Goal: Task Accomplishment & Management: Use online tool/utility

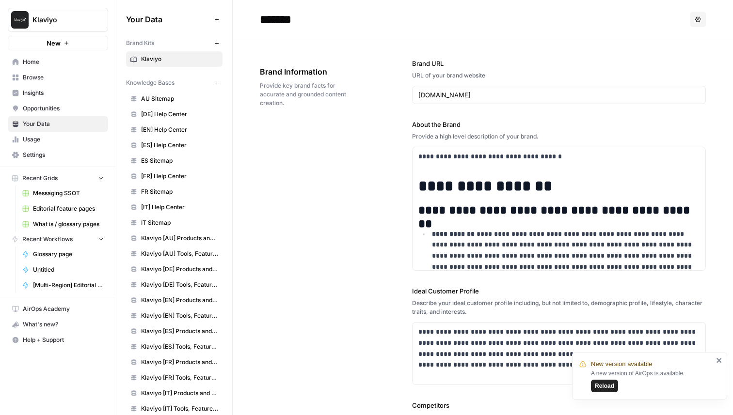
scroll to position [306, 0]
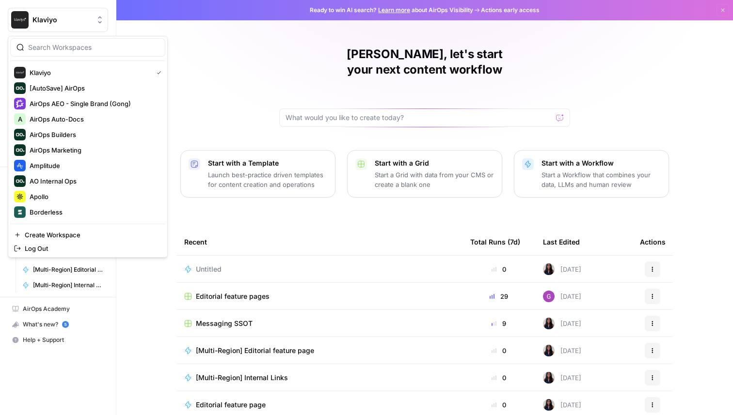
click at [74, 20] on span "Klaviyo" at bounding box center [61, 20] width 59 height 10
click at [53, 203] on button "Apollo" at bounding box center [87, 197] width 155 height 16
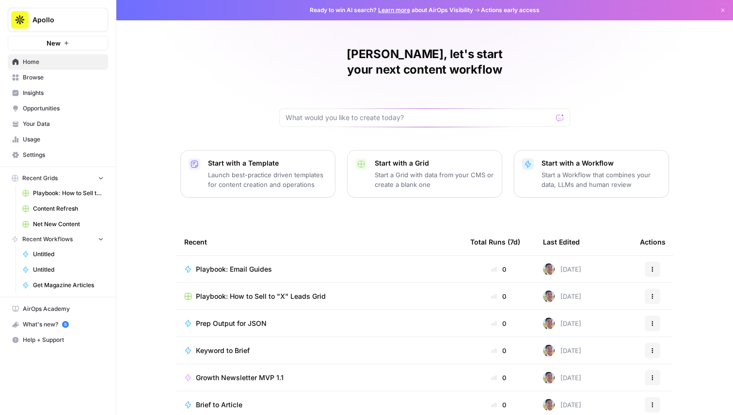
click at [243, 265] on span "Playbook: Email Guides" at bounding box center [234, 270] width 76 height 10
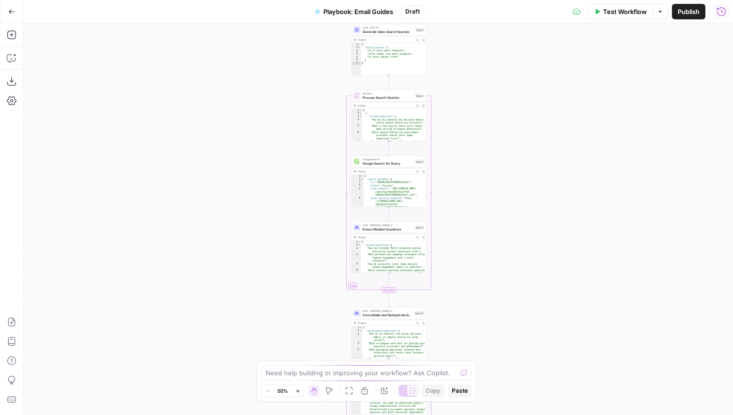
click at [724, 10] on icon "button" at bounding box center [721, 12] width 10 height 10
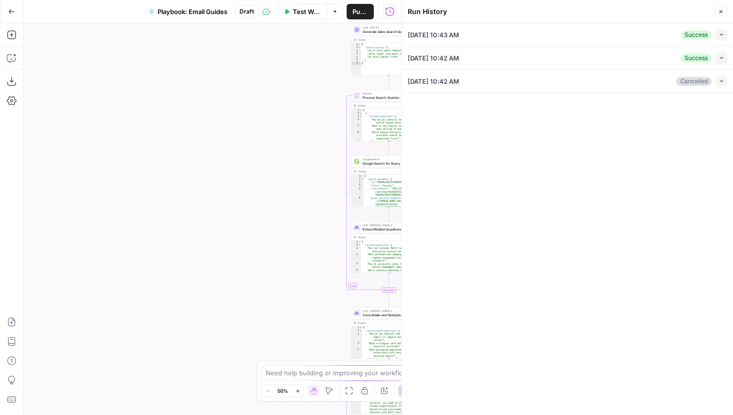
click at [720, 36] on icon "button" at bounding box center [720, 34] width 5 height 5
type input "Apollo"
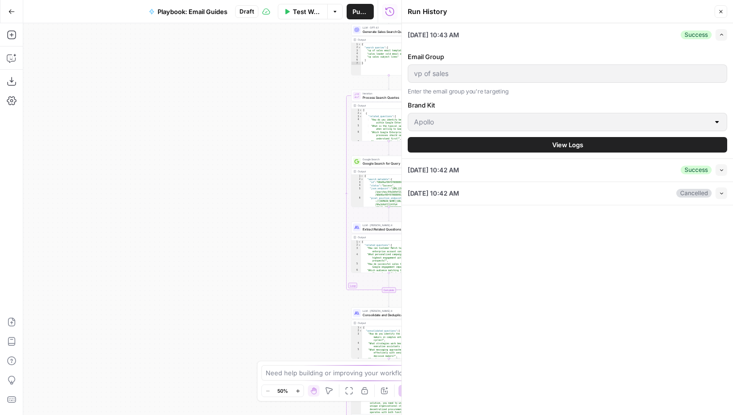
click at [588, 147] on button "View Logs" at bounding box center [566, 145] width 319 height 16
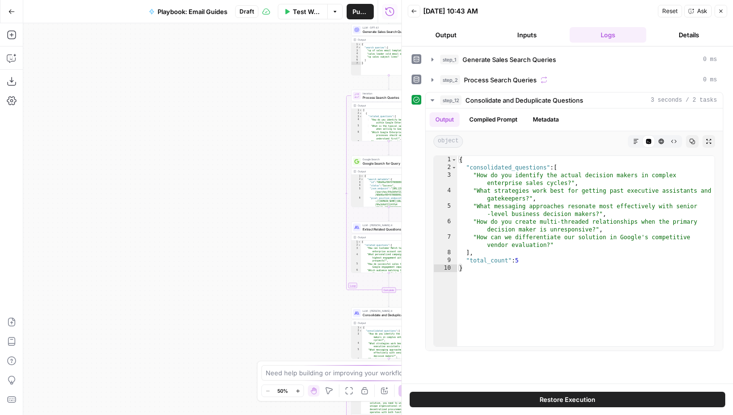
click at [548, 399] on span "Restore Execution" at bounding box center [567, 400] width 56 height 10
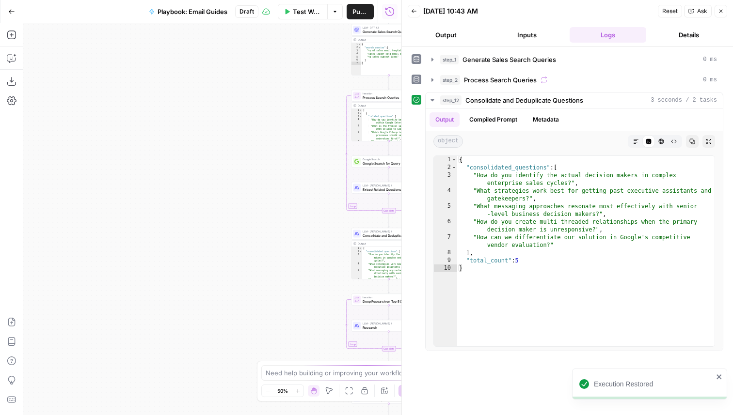
click at [721, 10] on icon "button" at bounding box center [721, 11] width 6 height 6
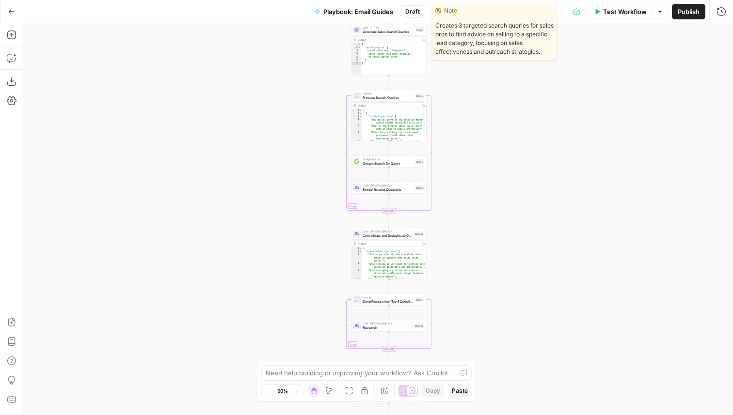
click at [377, 28] on span "LLM · GPT-4.1" at bounding box center [387, 28] width 51 height 4
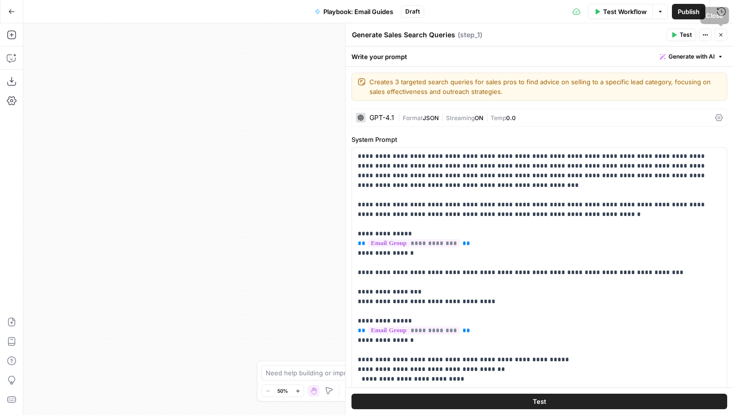
click at [721, 36] on icon "button" at bounding box center [721, 35] width 6 height 6
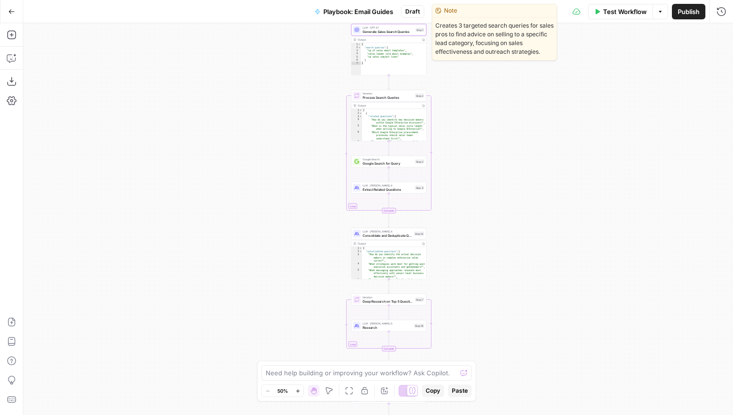
click at [375, 31] on span "Generate Sales Search Queries" at bounding box center [387, 31] width 51 height 5
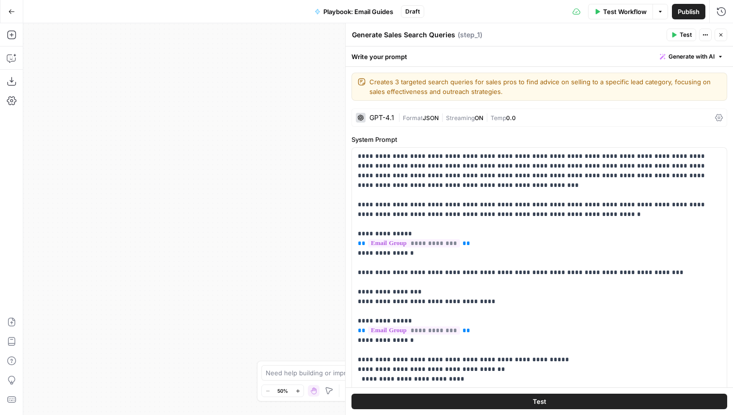
click at [720, 32] on icon "button" at bounding box center [721, 35] width 6 height 6
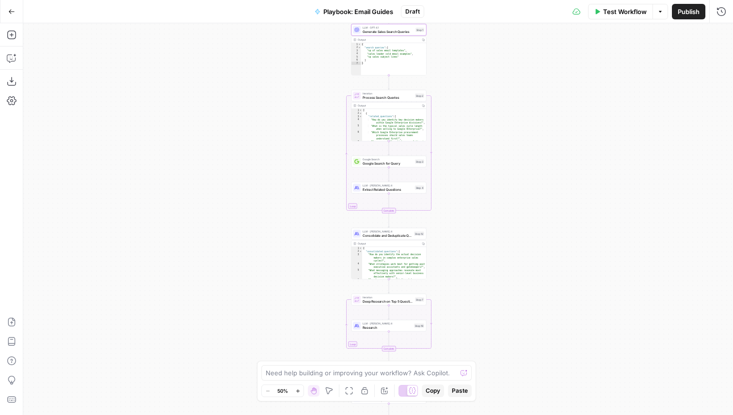
click at [371, 97] on span "Process Search Queries" at bounding box center [387, 97] width 50 height 5
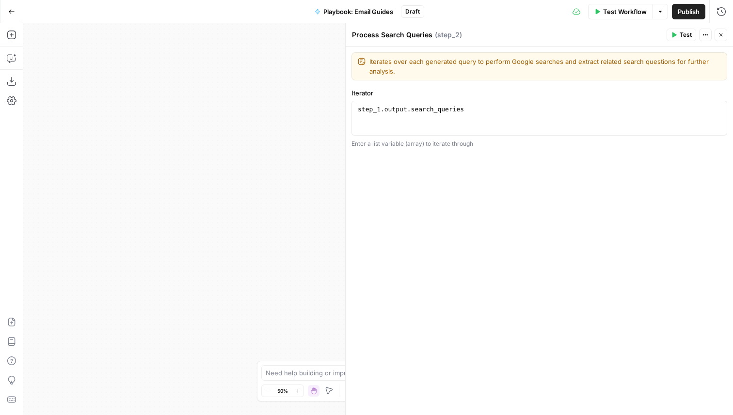
click at [719, 37] on icon "button" at bounding box center [721, 35] width 6 height 6
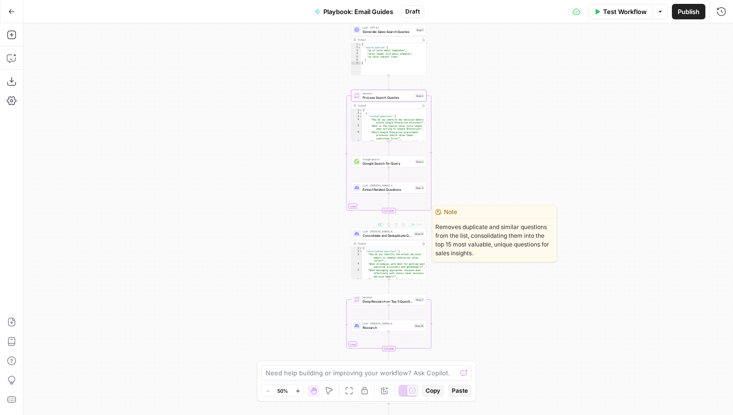
click at [382, 235] on span "Consolidate and Deduplicate Questions" at bounding box center [386, 235] width 49 height 5
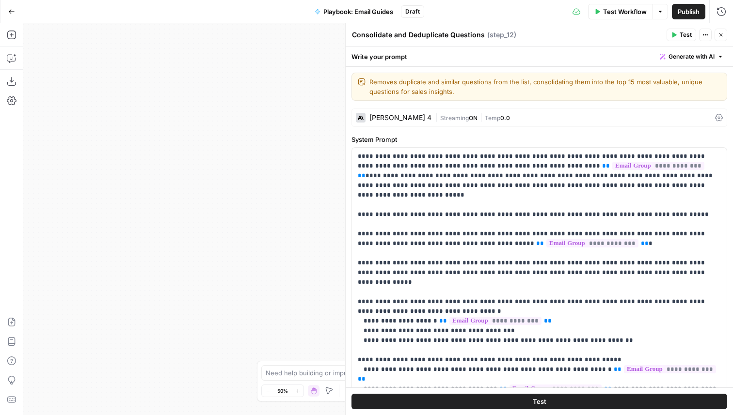
click at [723, 34] on button "Close" at bounding box center [720, 35] width 13 height 13
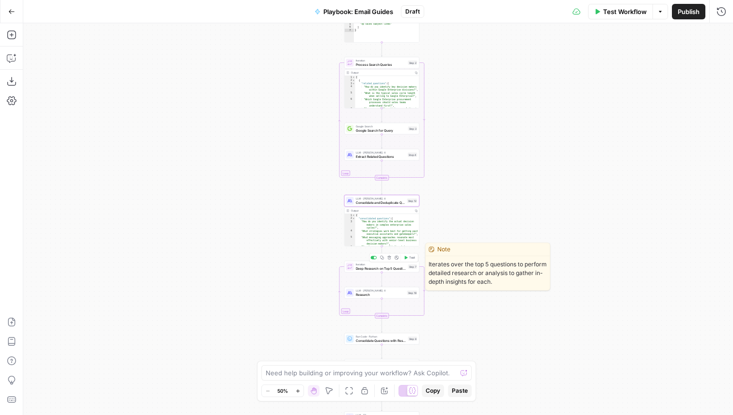
click at [407, 258] on button "Test" at bounding box center [409, 258] width 15 height 6
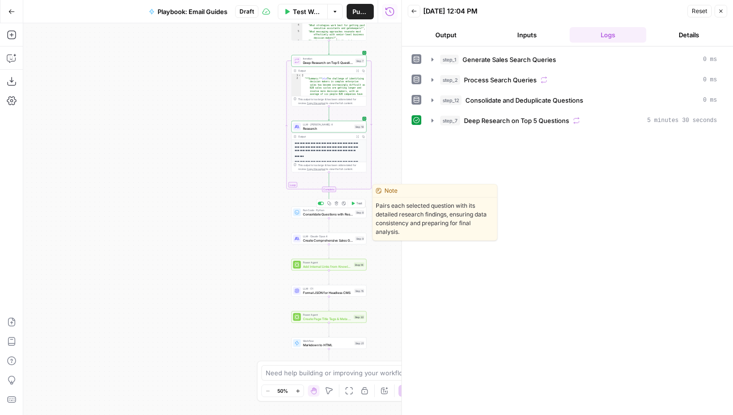
click at [351, 203] on icon "button" at bounding box center [353, 204] width 4 height 4
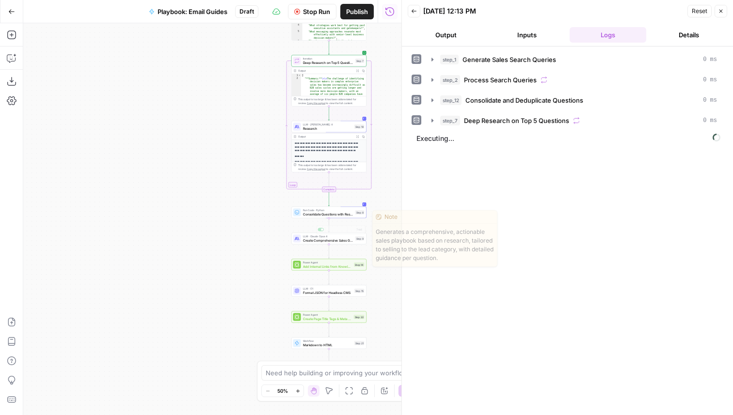
click at [350, 213] on span "Consolidate Questions with Research" at bounding box center [328, 214] width 50 height 5
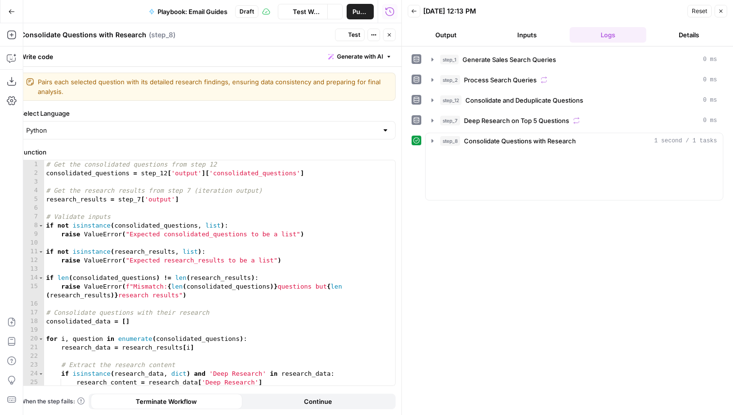
click at [390, 35] on icon "button" at bounding box center [389, 35] width 6 height 6
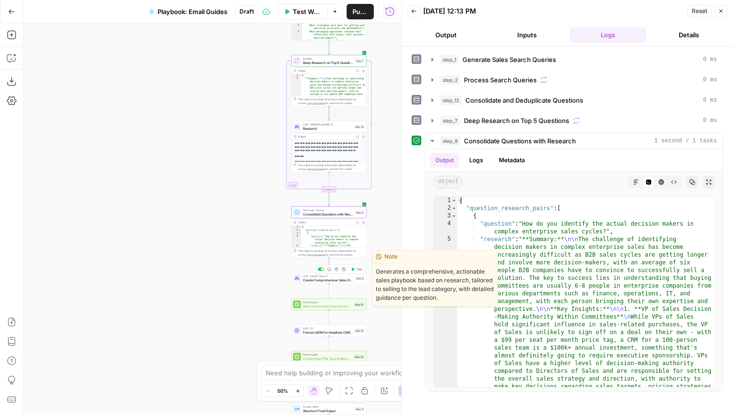
click at [344, 281] on span "Create Comprehensive Sales Guide" at bounding box center [328, 280] width 50 height 5
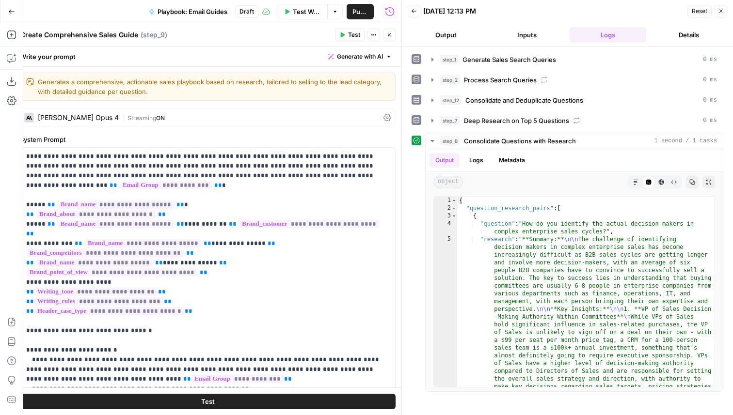
click at [391, 32] on div "Run History E" at bounding box center [390, 32] width 44 height 9
click at [389, 32] on icon "button" at bounding box center [389, 35] width 6 height 6
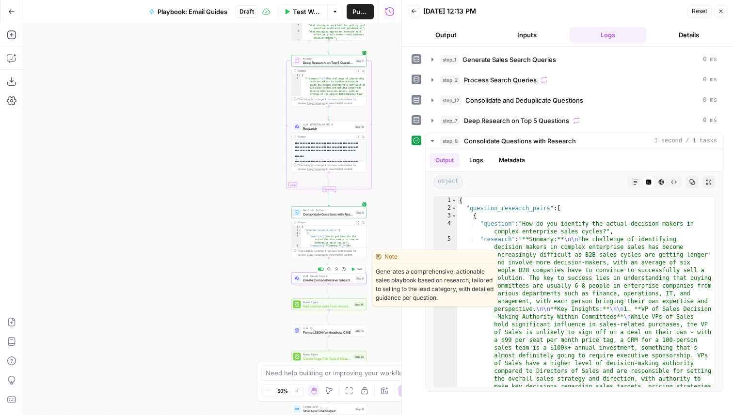
click at [356, 274] on div "LLM · Claude Opus 4 Create Comprehensive Sales Guide Step 9 Copy step Delete st…" at bounding box center [328, 279] width 75 height 12
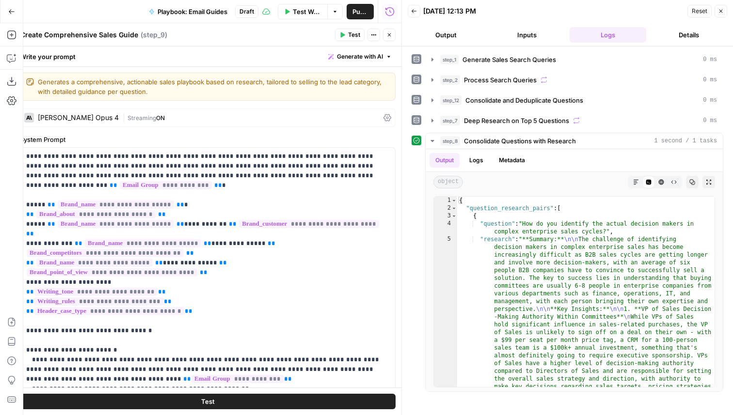
click at [389, 35] on icon "button" at bounding box center [389, 34] width 3 height 3
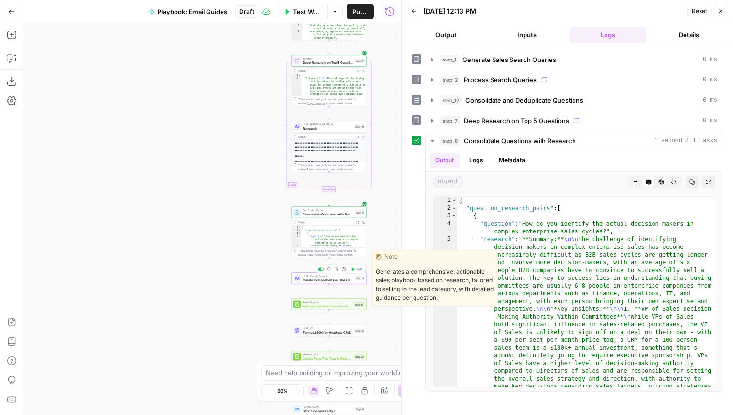
click at [358, 270] on span "Test" at bounding box center [359, 269] width 6 height 4
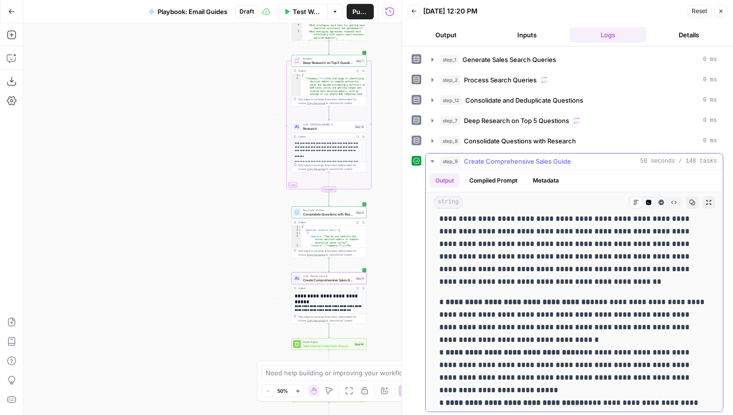
scroll to position [131, 0]
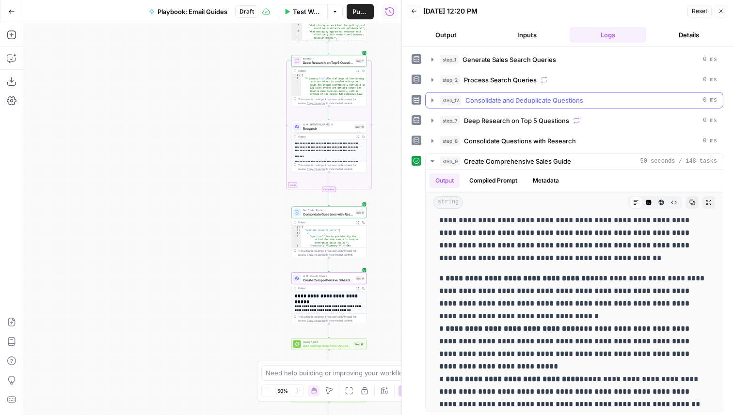
click at [501, 96] on span "Consolidate and Deduplicate Questions" at bounding box center [524, 100] width 118 height 10
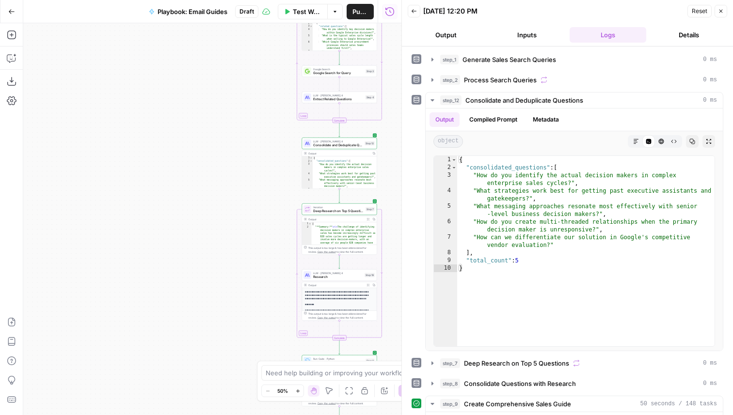
click at [353, 145] on span "Consolidate and Deduplicate Questions" at bounding box center [337, 145] width 49 height 5
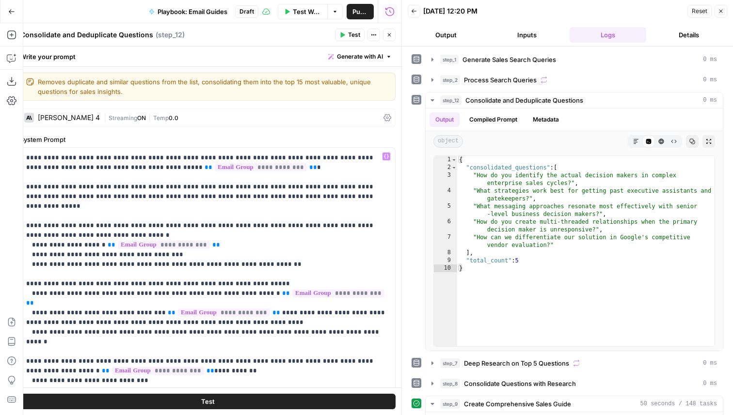
scroll to position [79, 0]
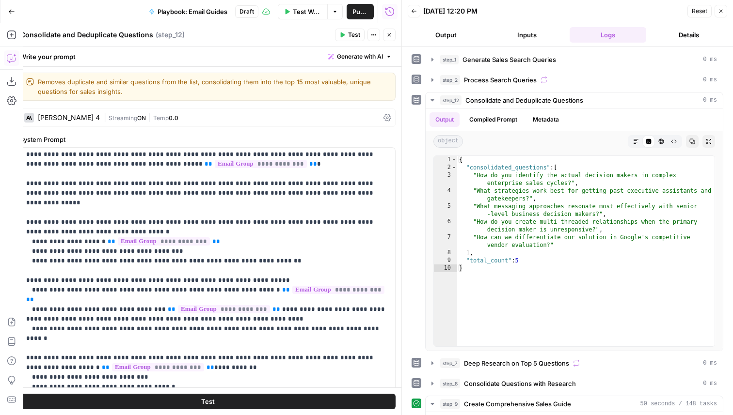
click at [16, 63] on button "Copilot" at bounding box center [12, 58] width 16 height 16
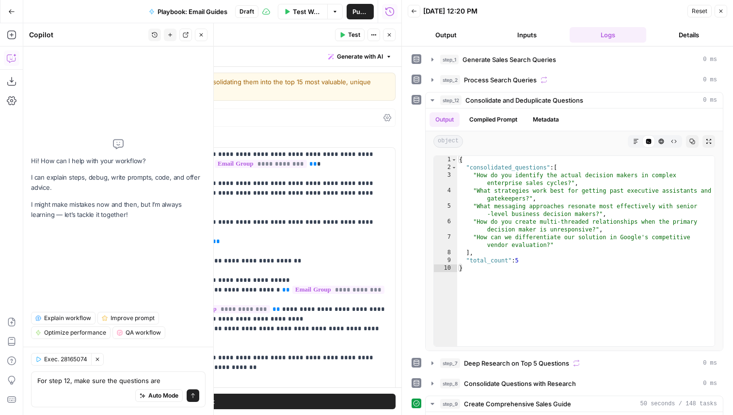
type textarea "For step 12, make sure the questions are"
click at [388, 34] on icon "button" at bounding box center [389, 34] width 3 height 3
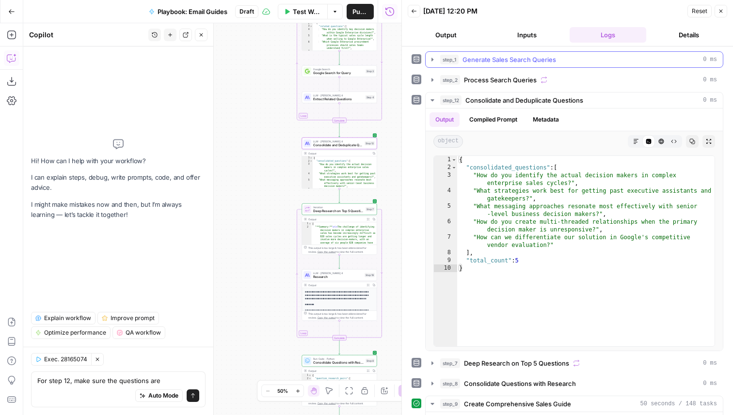
click at [516, 61] on span "Generate Sales Search Queries" at bounding box center [509, 60] width 94 height 10
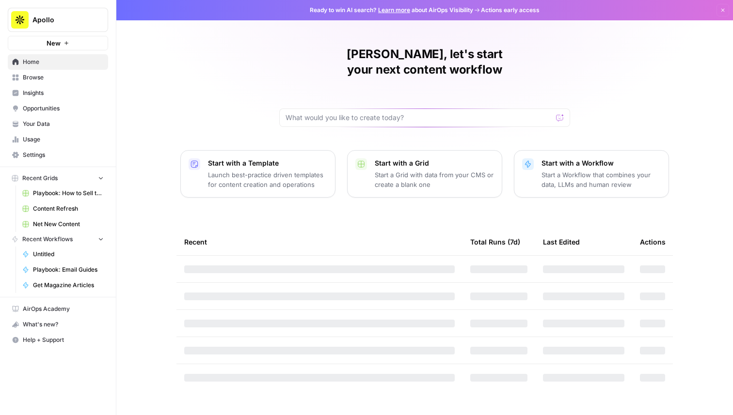
click at [77, 28] on button "Apollo" at bounding box center [58, 20] width 100 height 24
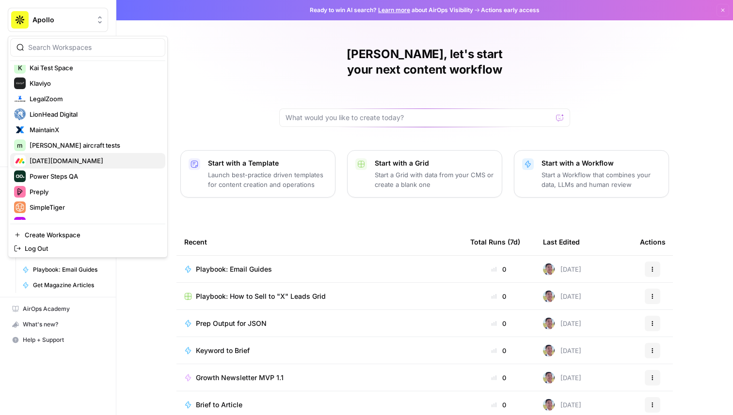
scroll to position [322, 0]
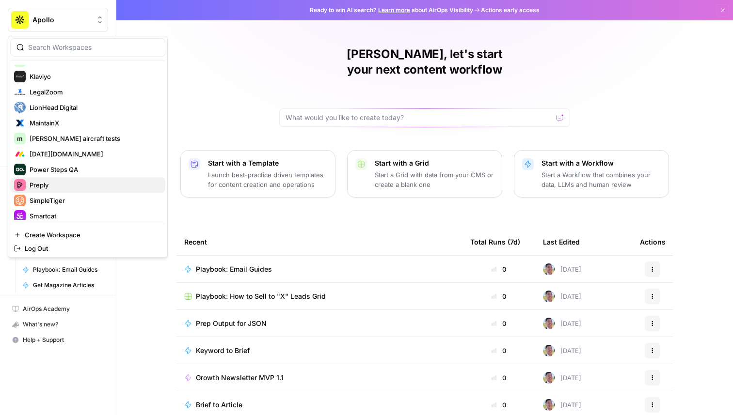
click at [64, 184] on span "Preply" at bounding box center [94, 185] width 128 height 10
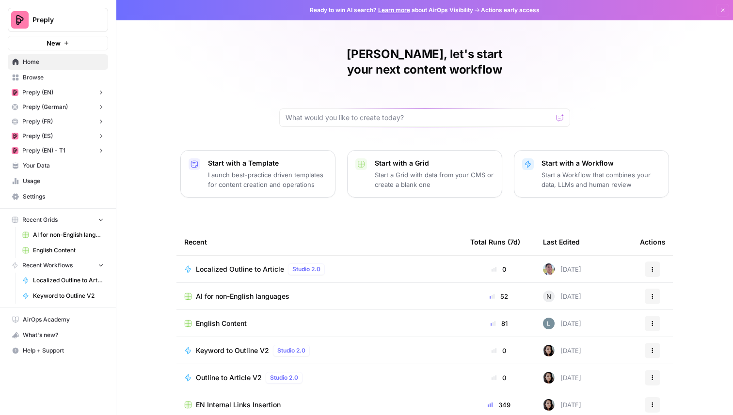
click at [245, 265] on span "Localized Outline to Article" at bounding box center [240, 270] width 88 height 10
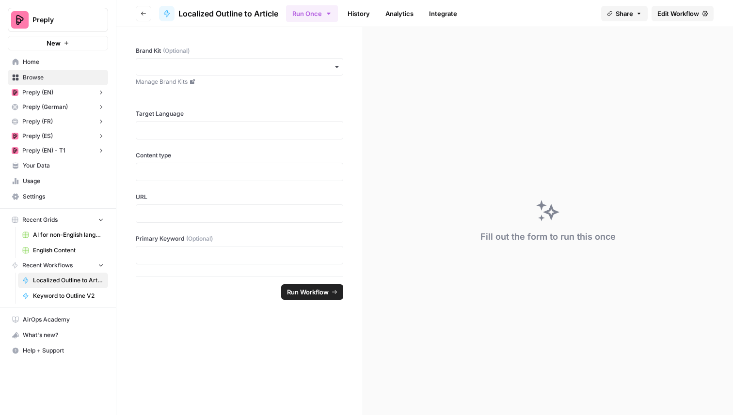
click at [144, 9] on button "Go back" at bounding box center [144, 14] width 16 height 16
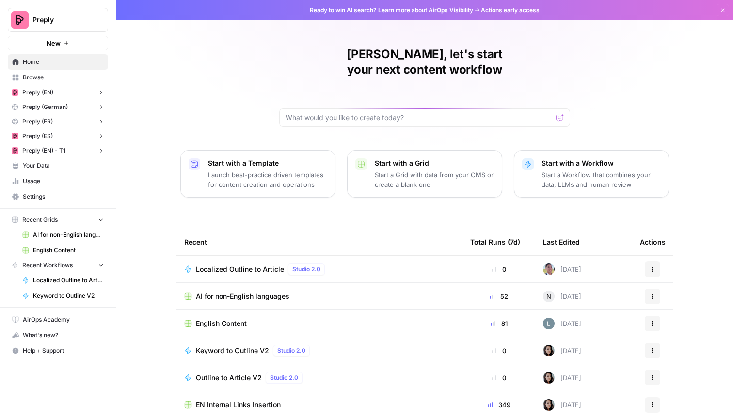
click at [256, 292] on span "AI for non-English languages" at bounding box center [243, 297] width 94 height 10
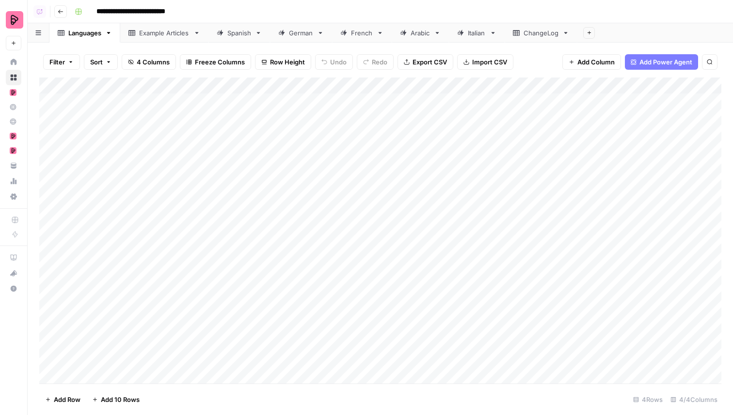
click at [304, 27] on link "German" at bounding box center [301, 32] width 62 height 19
click at [343, 297] on div "Add Column" at bounding box center [380, 231] width 682 height 306
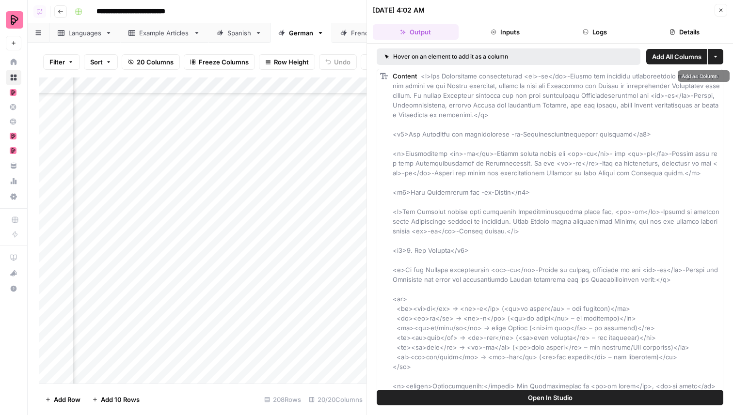
click at [546, 399] on span "Open In Studio" at bounding box center [550, 398] width 45 height 10
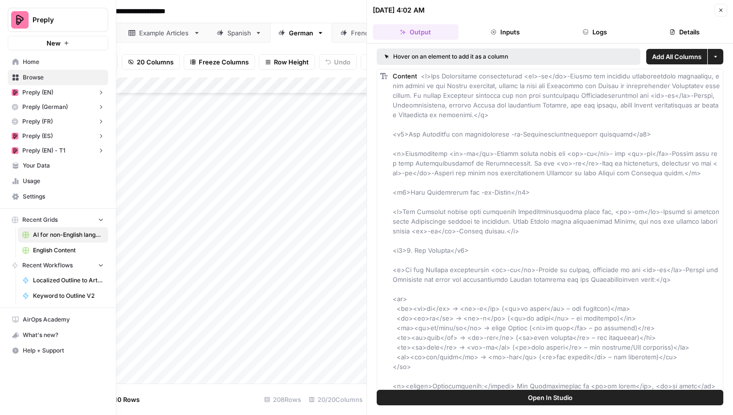
click at [54, 167] on span "Your Data" at bounding box center [63, 165] width 81 height 9
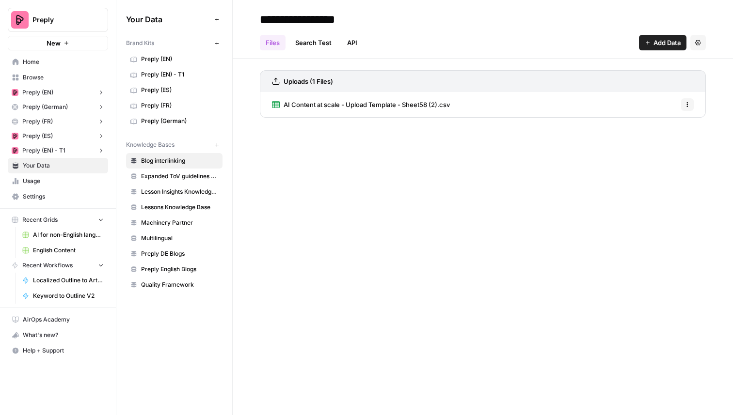
click at [176, 57] on span "Preply (EN)" at bounding box center [179, 59] width 77 height 9
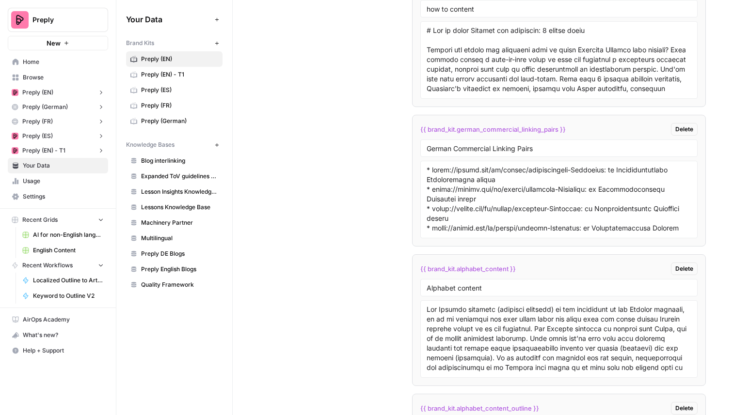
scroll to position [4501, 0]
drag, startPoint x: 492, startPoint y: 182, endPoint x: 605, endPoint y: 170, distance: 113.0
click at [605, 170] on textarea at bounding box center [558, 200] width 265 height 69
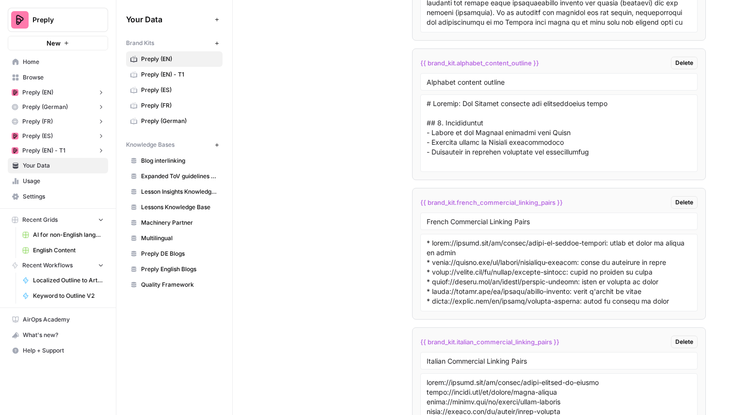
scroll to position [4934, 0]
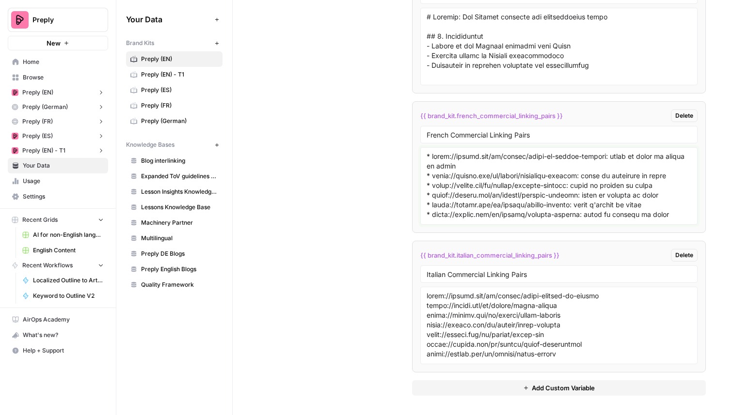
drag, startPoint x: 466, startPoint y: 170, endPoint x: 603, endPoint y: 158, distance: 137.6
click at [603, 158] on textarea at bounding box center [558, 186] width 265 height 69
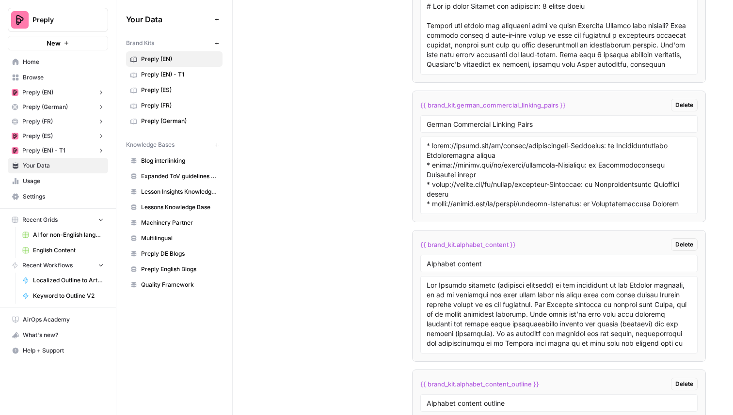
scroll to position [4521, 0]
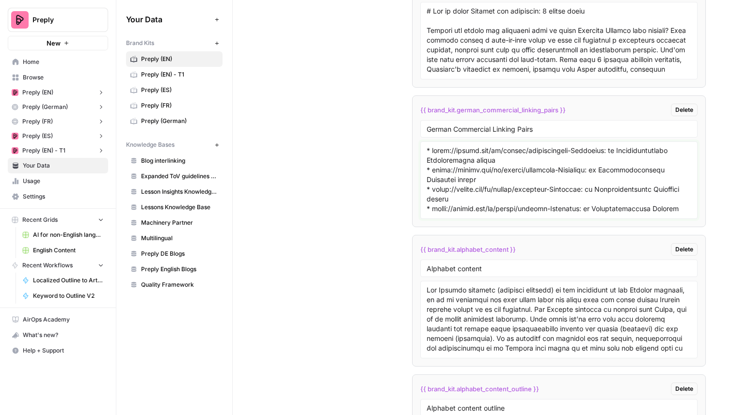
drag, startPoint x: 496, startPoint y: 160, endPoint x: 604, endPoint y: 150, distance: 108.5
click at [604, 150] on textarea at bounding box center [558, 180] width 265 height 69
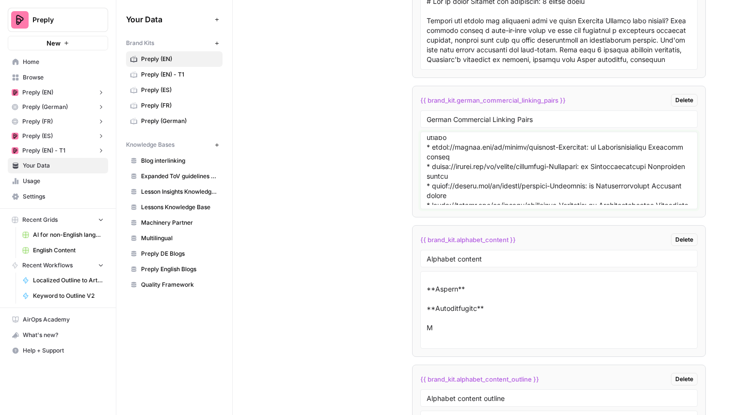
scroll to position [1637, 0]
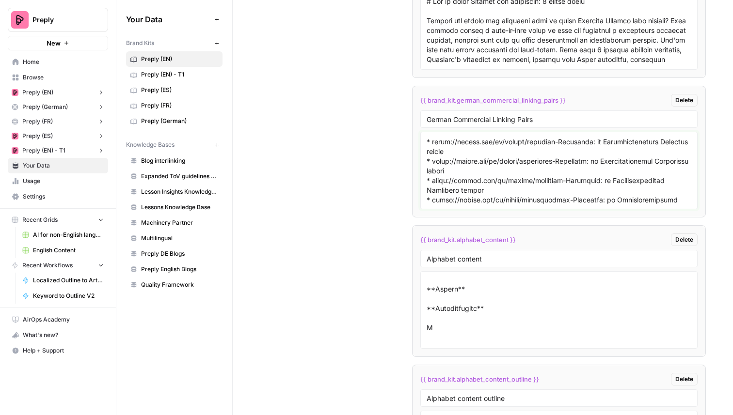
drag, startPoint x: 426, startPoint y: 140, endPoint x: 461, endPoint y: 234, distance: 100.3
click at [596, 192] on textarea at bounding box center [558, 170] width 265 height 69
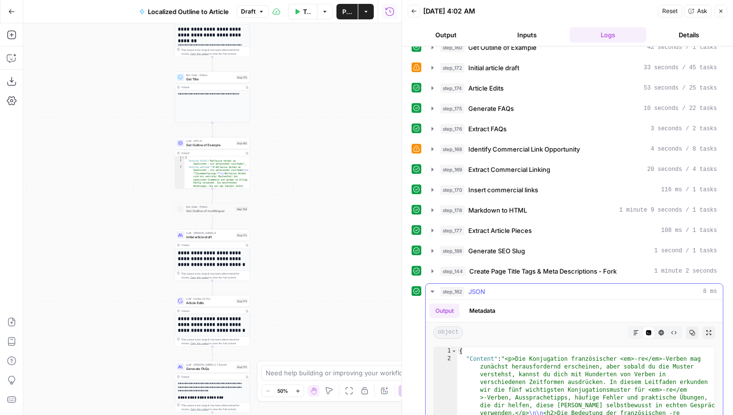
scroll to position [220, 0]
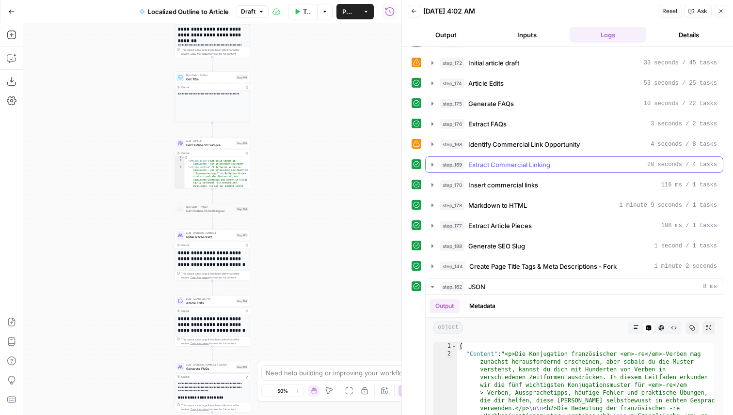
click at [525, 165] on span "Extract Commercial Linking" at bounding box center [509, 165] width 82 height 10
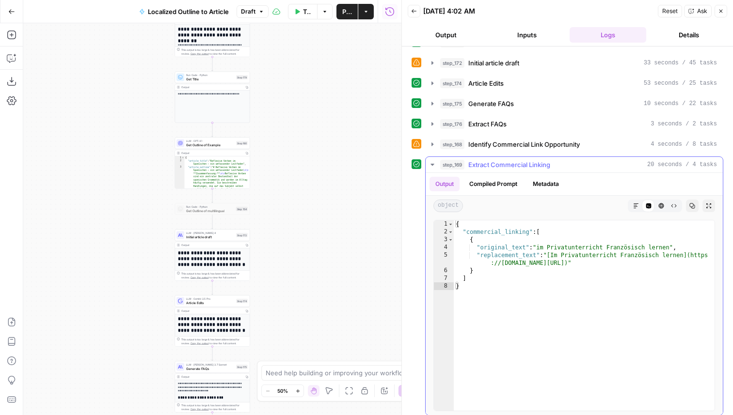
click at [525, 160] on span "Extract Commercial Linking" at bounding box center [509, 165] width 82 height 10
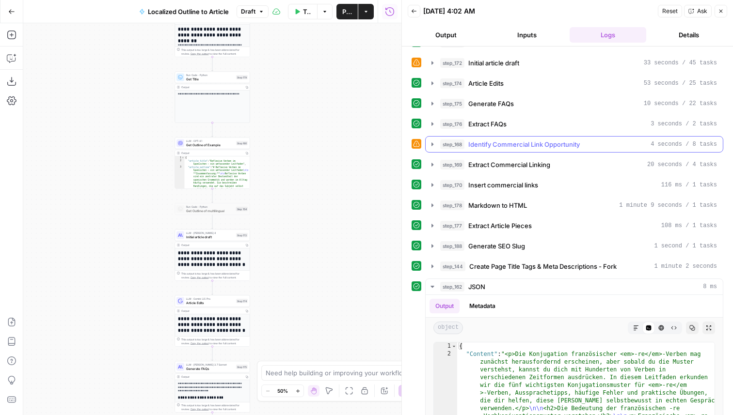
click at [528, 142] on span "Identify Commercial Link Opportunity" at bounding box center [523, 145] width 111 height 10
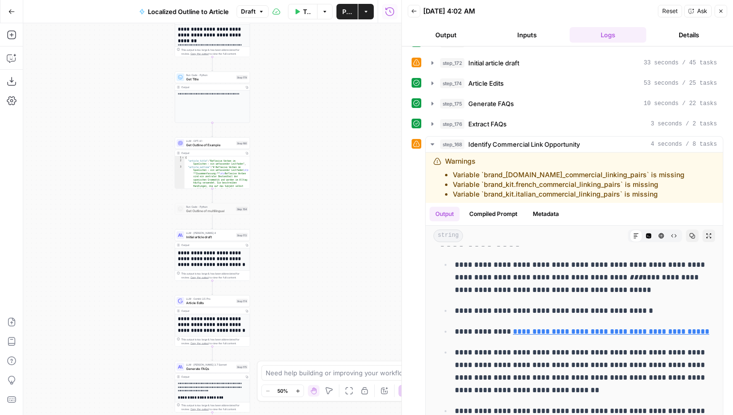
scroll to position [0, 0]
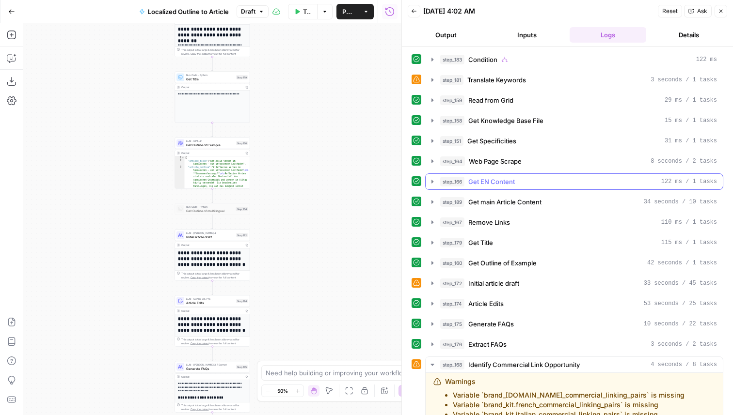
click at [506, 176] on button "step_166 Get EN Content 122 ms / 1 tasks" at bounding box center [573, 182] width 297 height 16
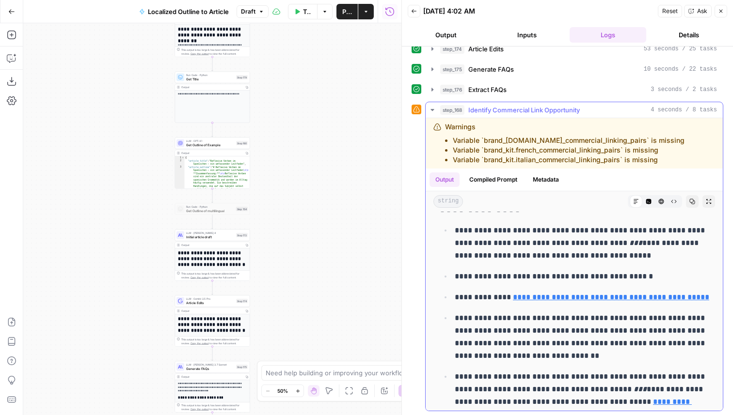
scroll to position [505, 0]
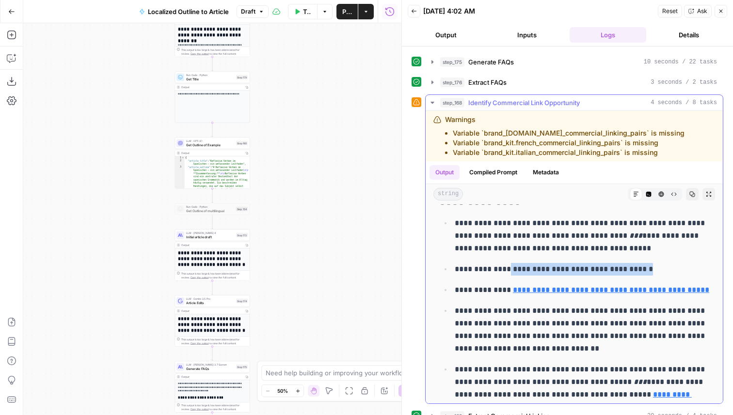
drag, startPoint x: 502, startPoint y: 269, endPoint x: 639, endPoint y: 273, distance: 136.2
click at [639, 273] on p "**********" at bounding box center [581, 269] width 254 height 13
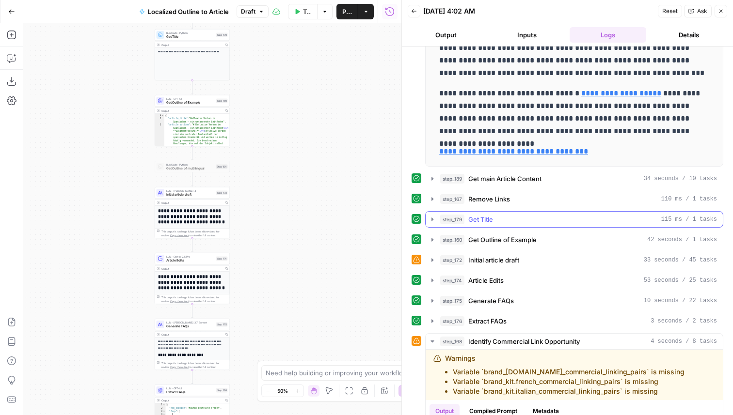
scroll to position [266, 0]
